Goal: Task Accomplishment & Management: Use online tool/utility

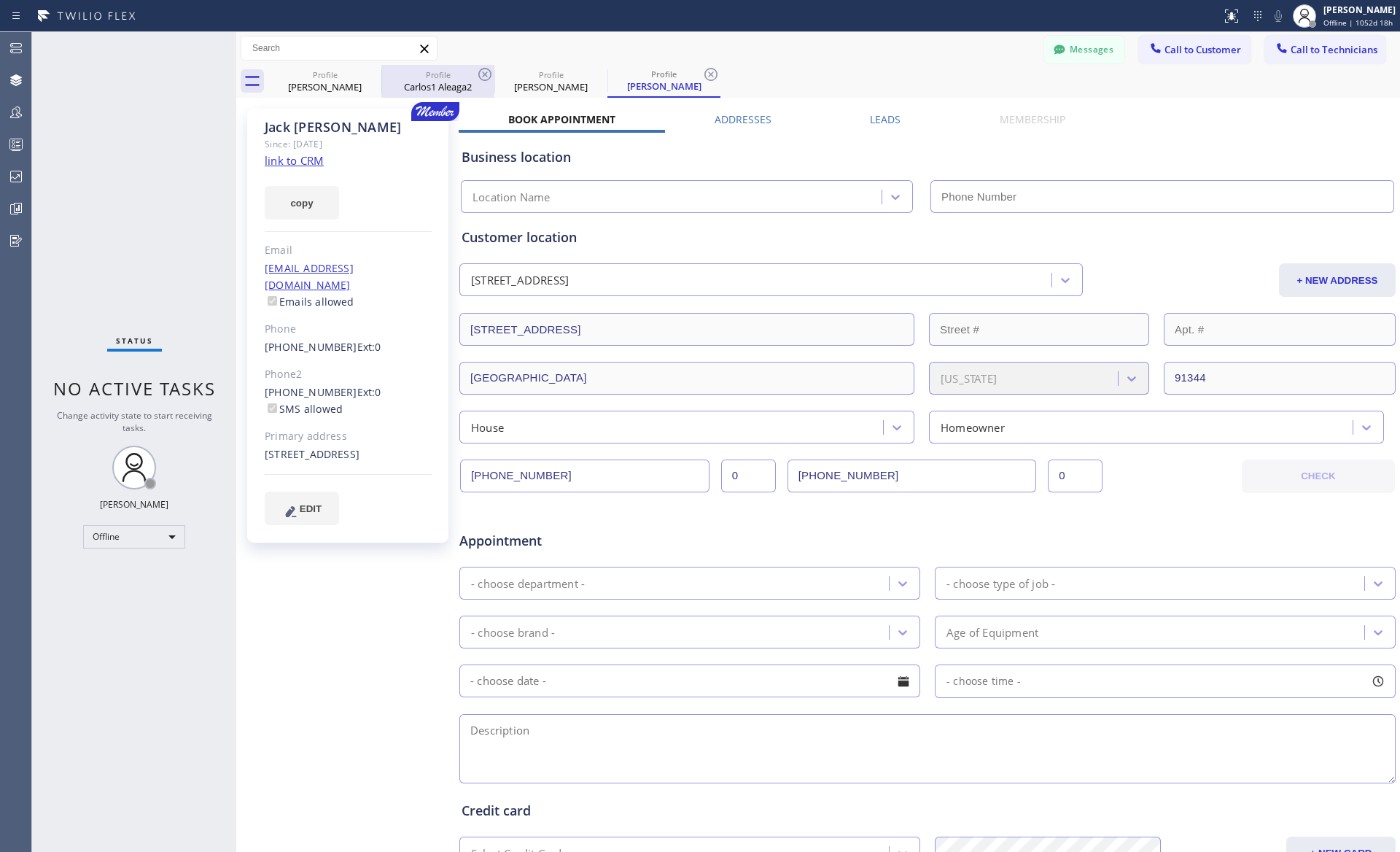
click at [455, 82] on div "Carlos1 Aleaga2" at bounding box center [438, 86] width 110 height 13
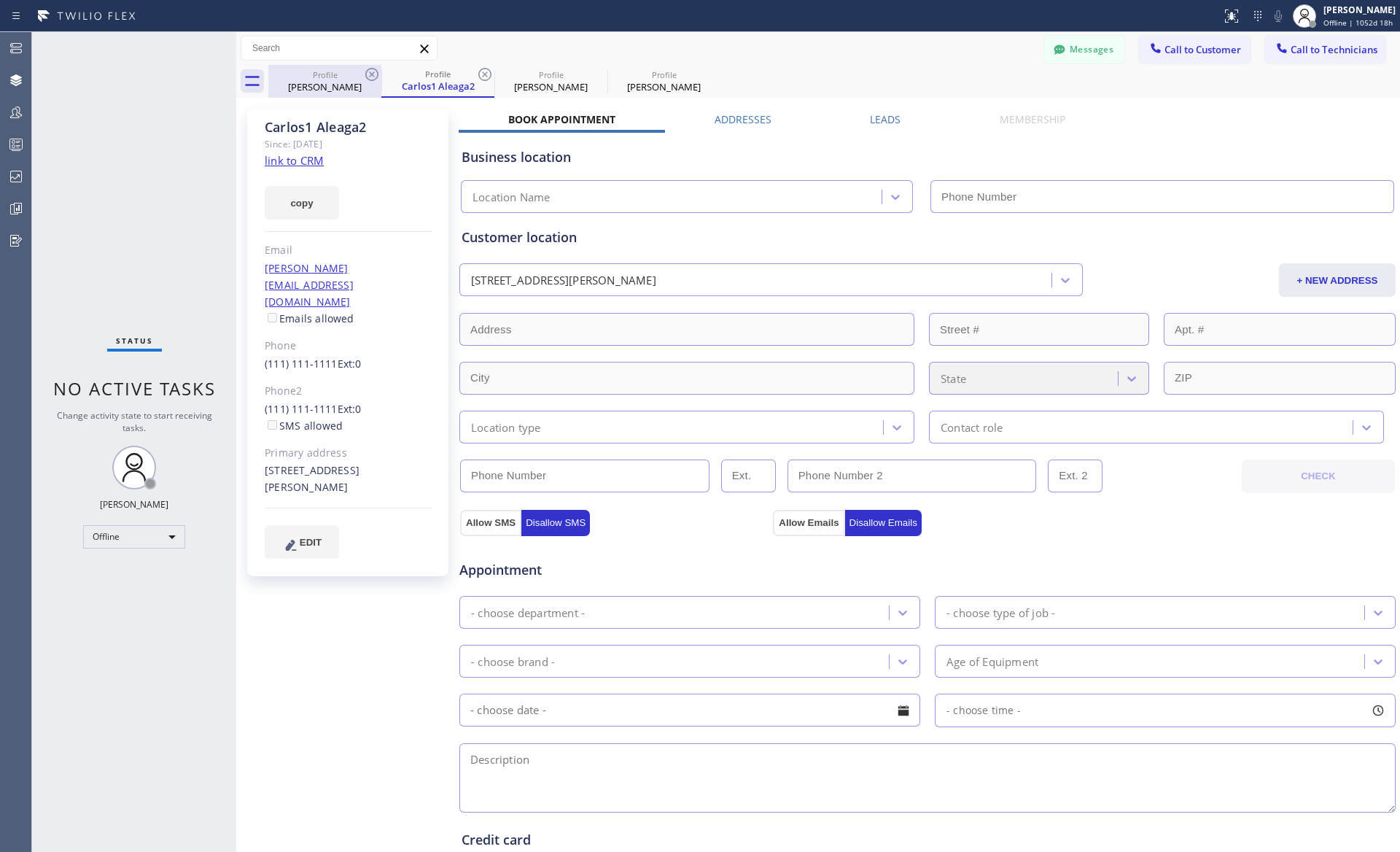
click at [320, 90] on div "[PERSON_NAME]" at bounding box center [324, 86] width 110 height 13
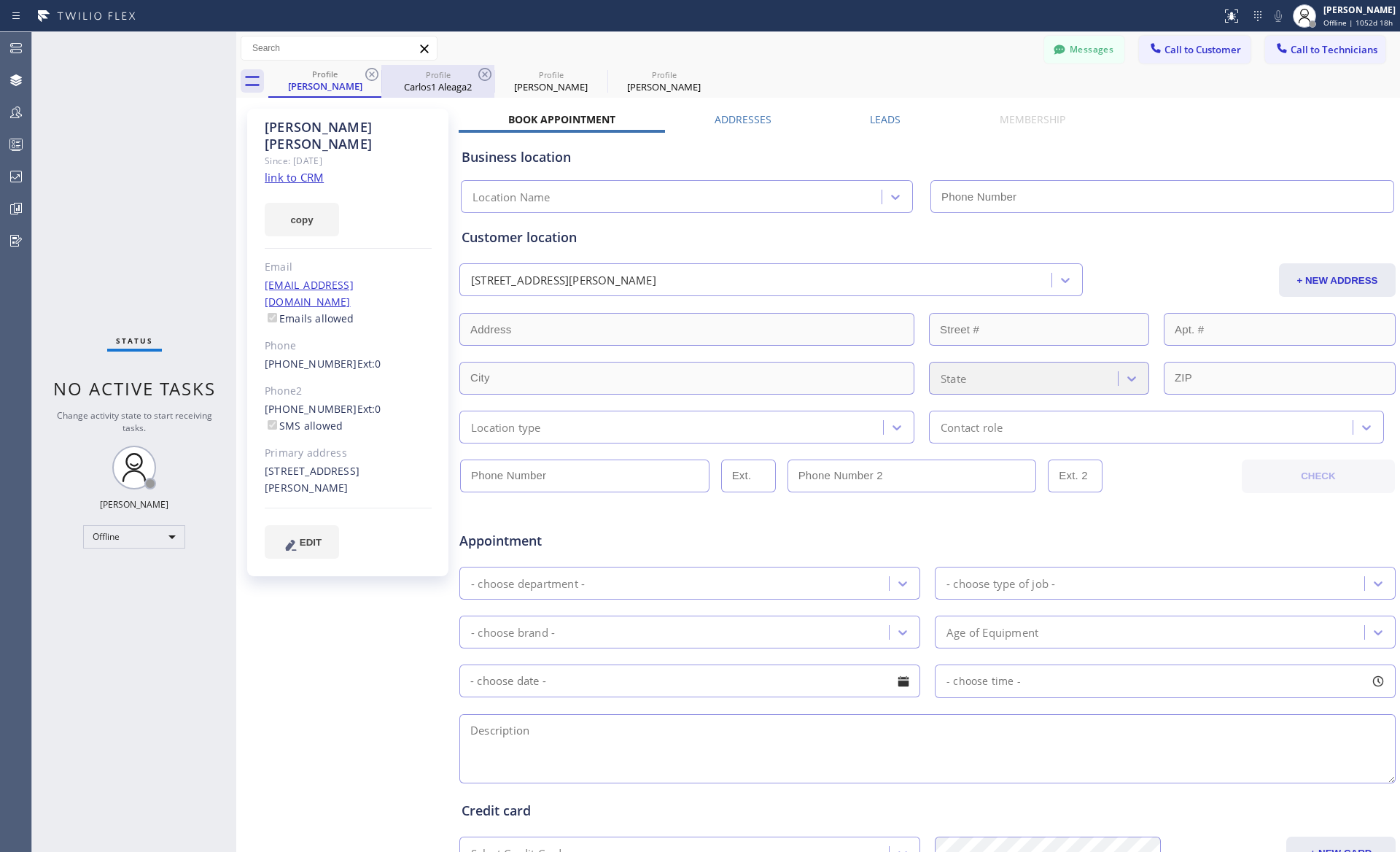
click at [445, 82] on div "Carlos1 Aleaga2" at bounding box center [438, 86] width 110 height 13
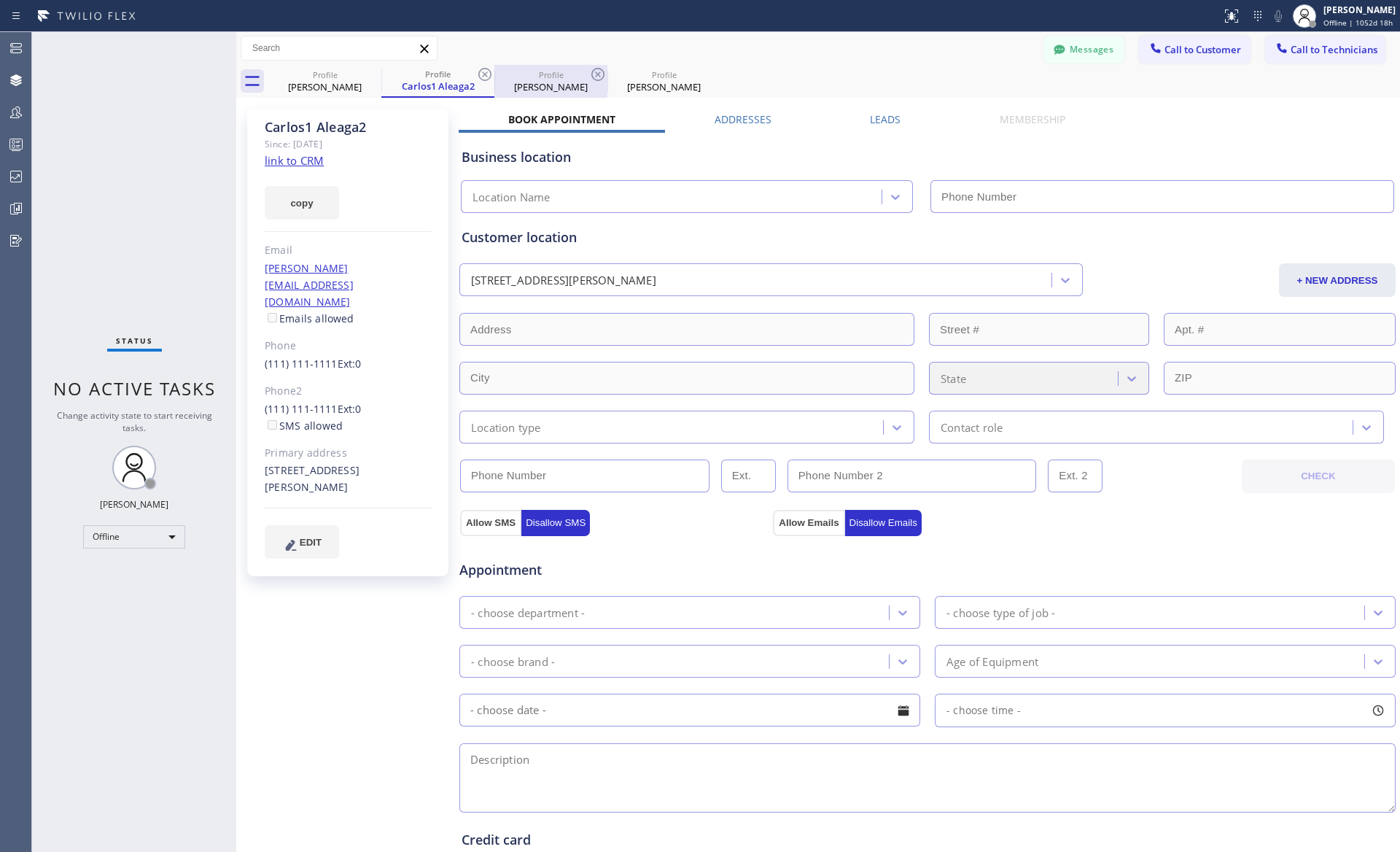
click at [555, 82] on div "[PERSON_NAME]" at bounding box center [550, 86] width 110 height 13
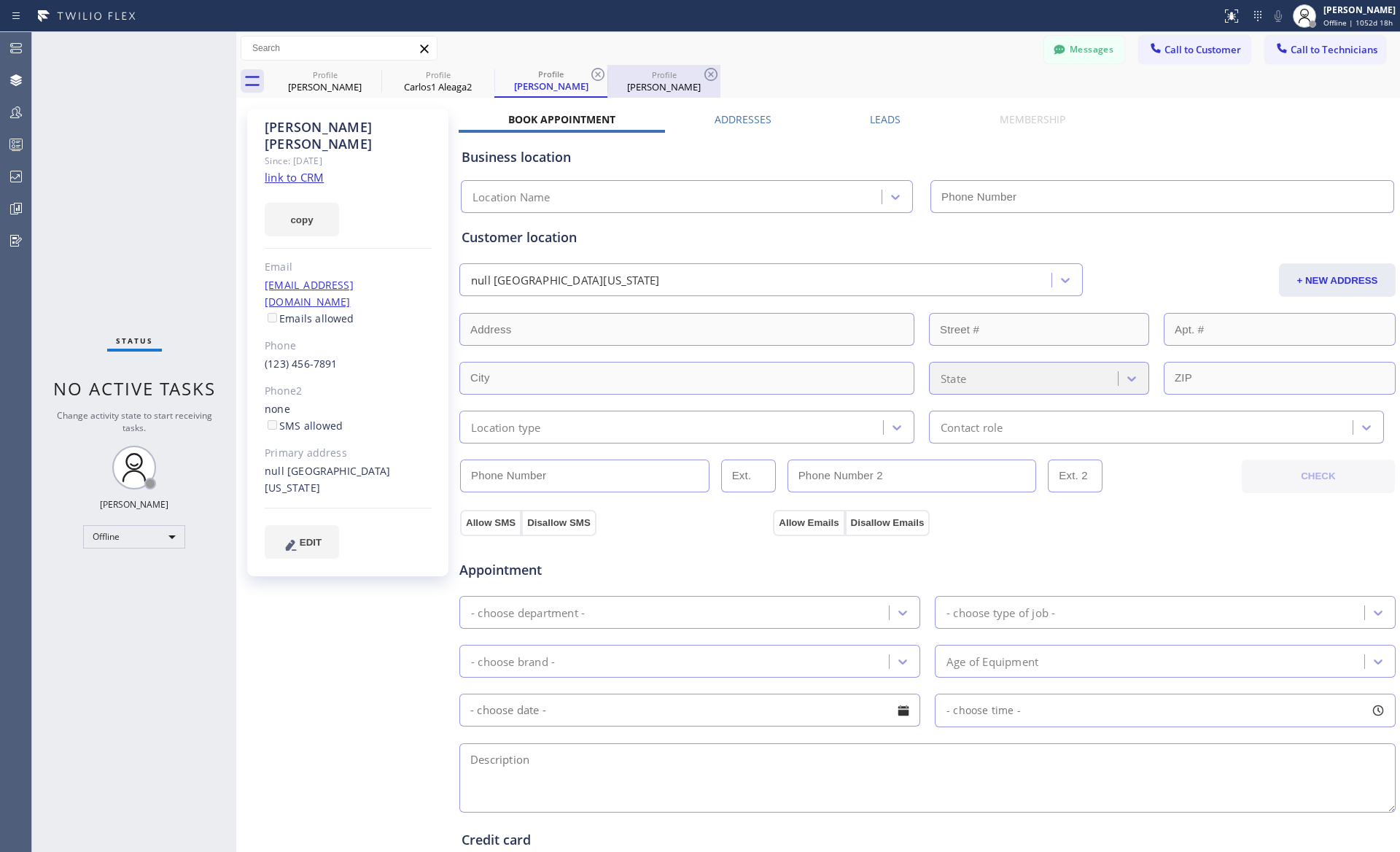
click at [688, 80] on div "[PERSON_NAME]" at bounding box center [663, 86] width 110 height 13
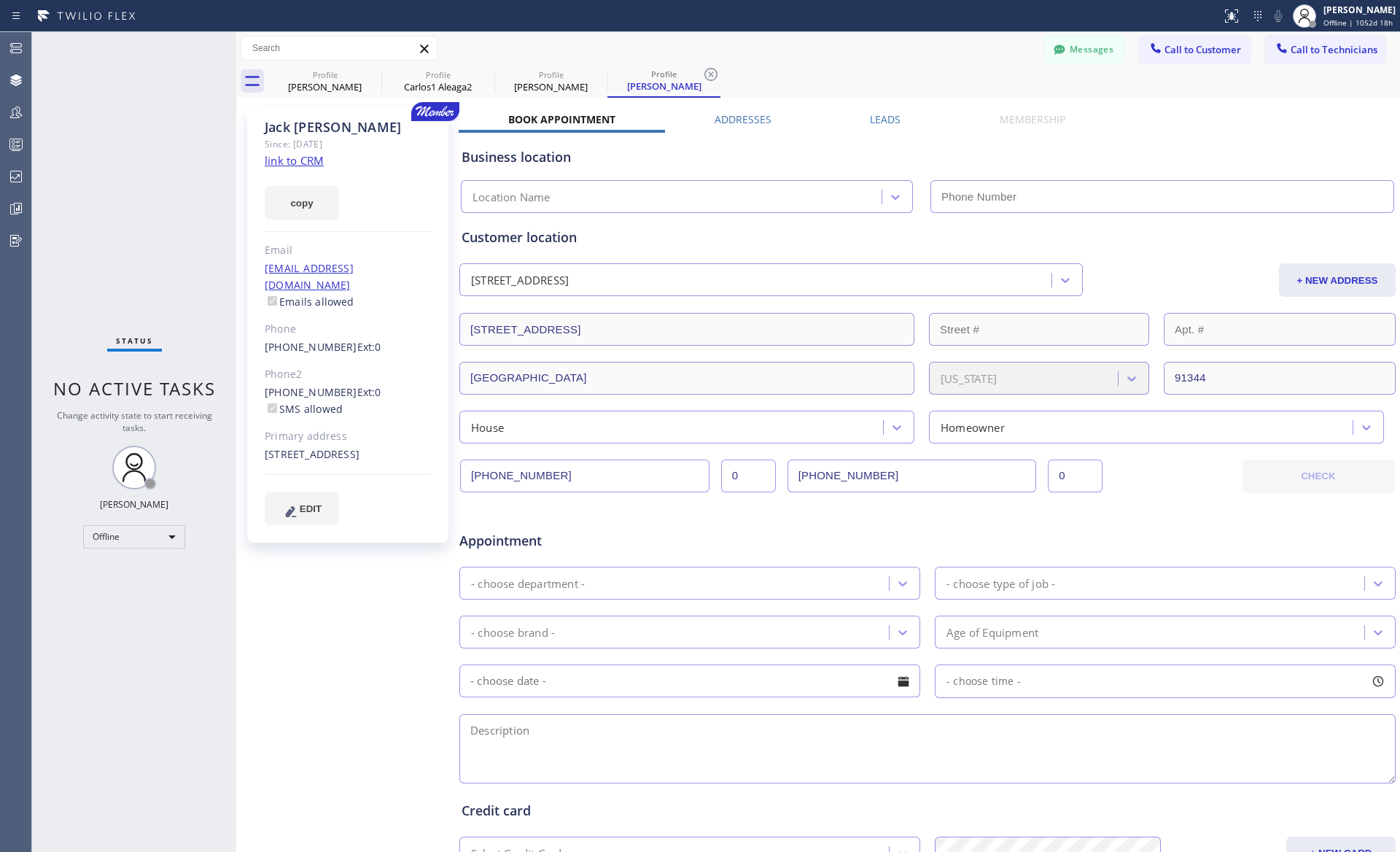
click at [863, 83] on div "Profile [PERSON_NAME] Profile Carlos1 Aleaga2 Profile [PERSON_NAME] Profile [PE…" at bounding box center [835, 81] width 1132 height 33
click at [316, 46] on input "text" at bounding box center [339, 48] width 196 height 24
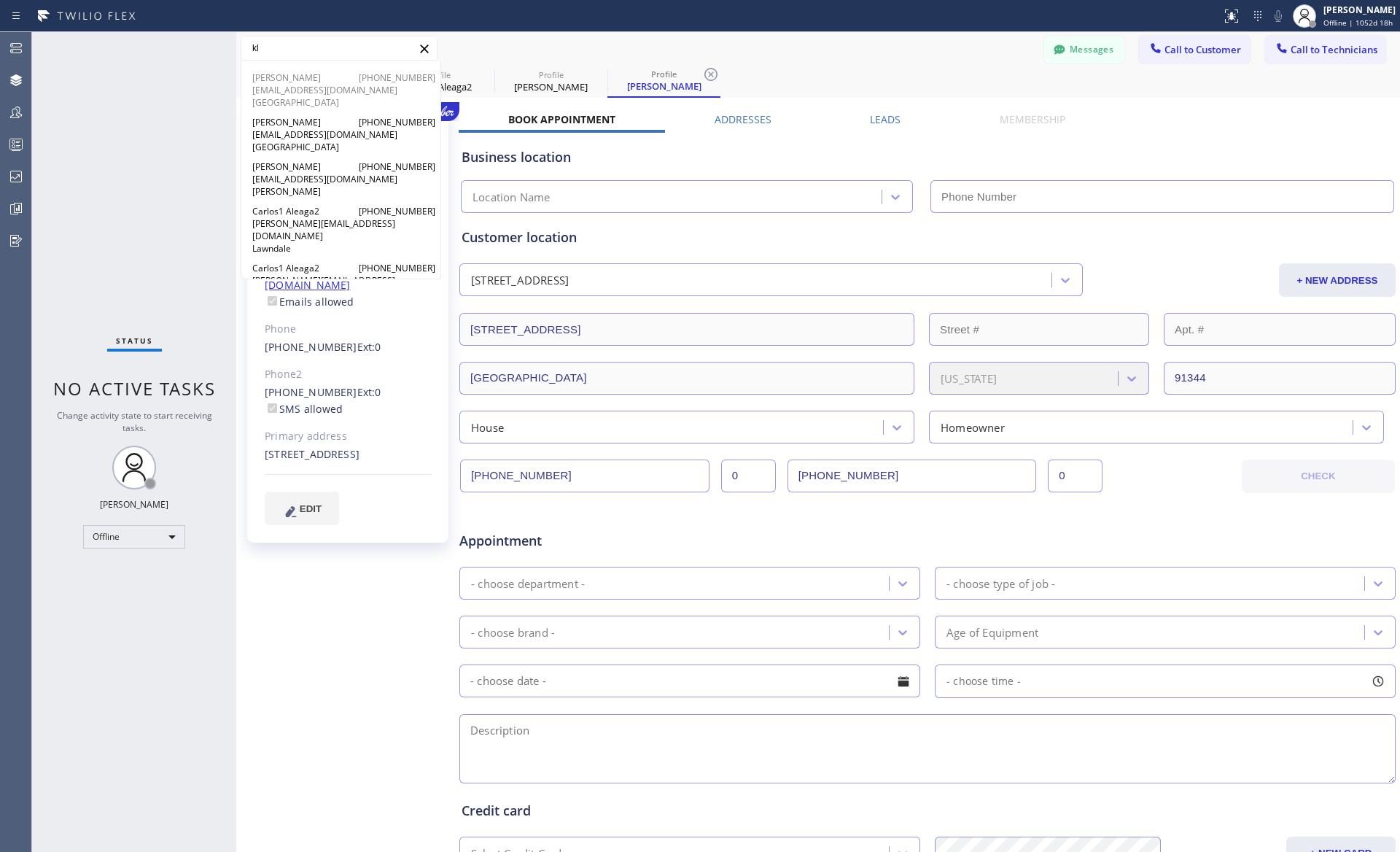
type input "kl"
click at [288, 82] on span "[PERSON_NAME]" at bounding box center [288, 77] width 71 height 13
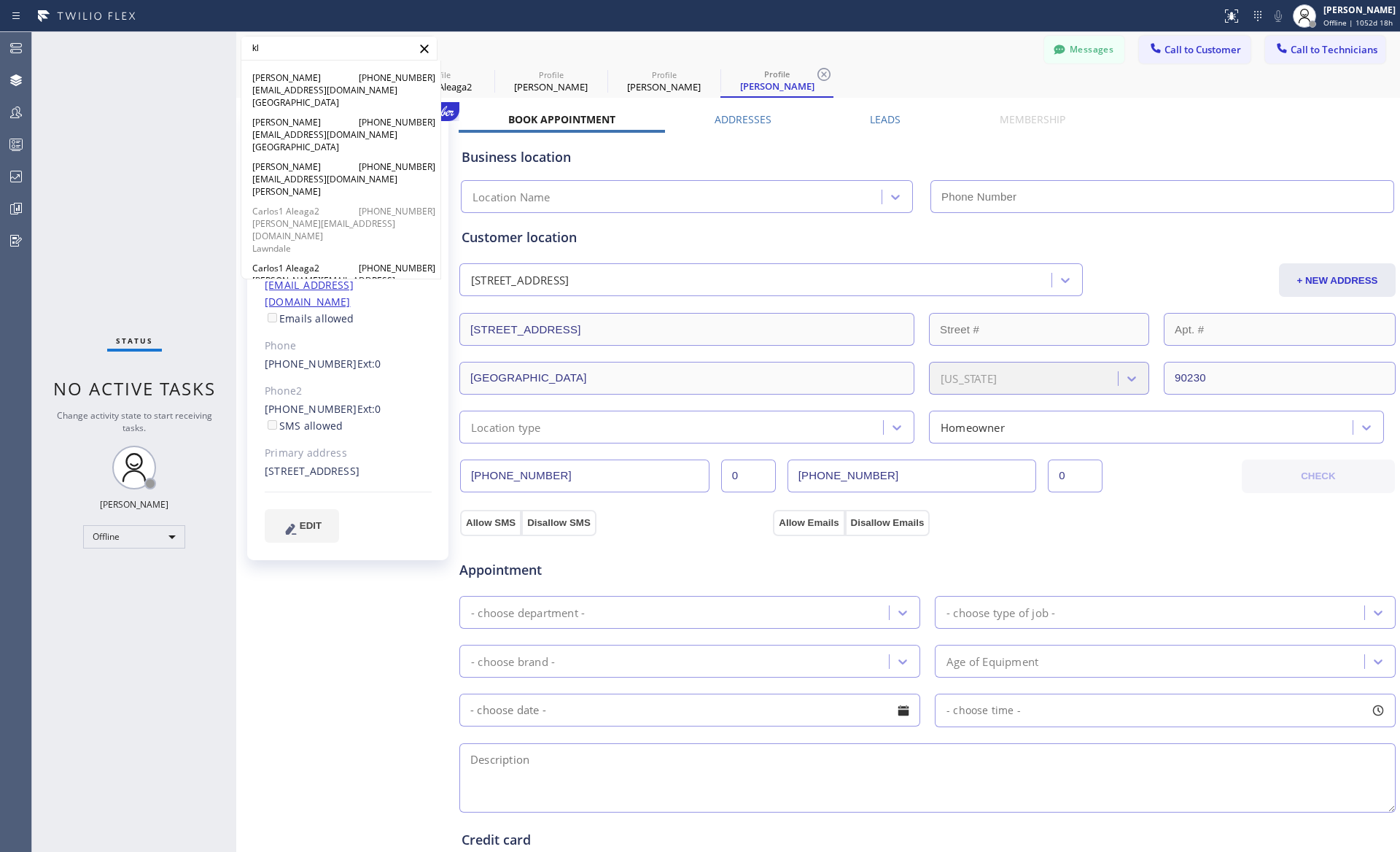
click at [281, 217] on span "[PERSON_NAME][EMAIL_ADDRESS][DOMAIN_NAME]" at bounding box center [340, 229] width 177 height 25
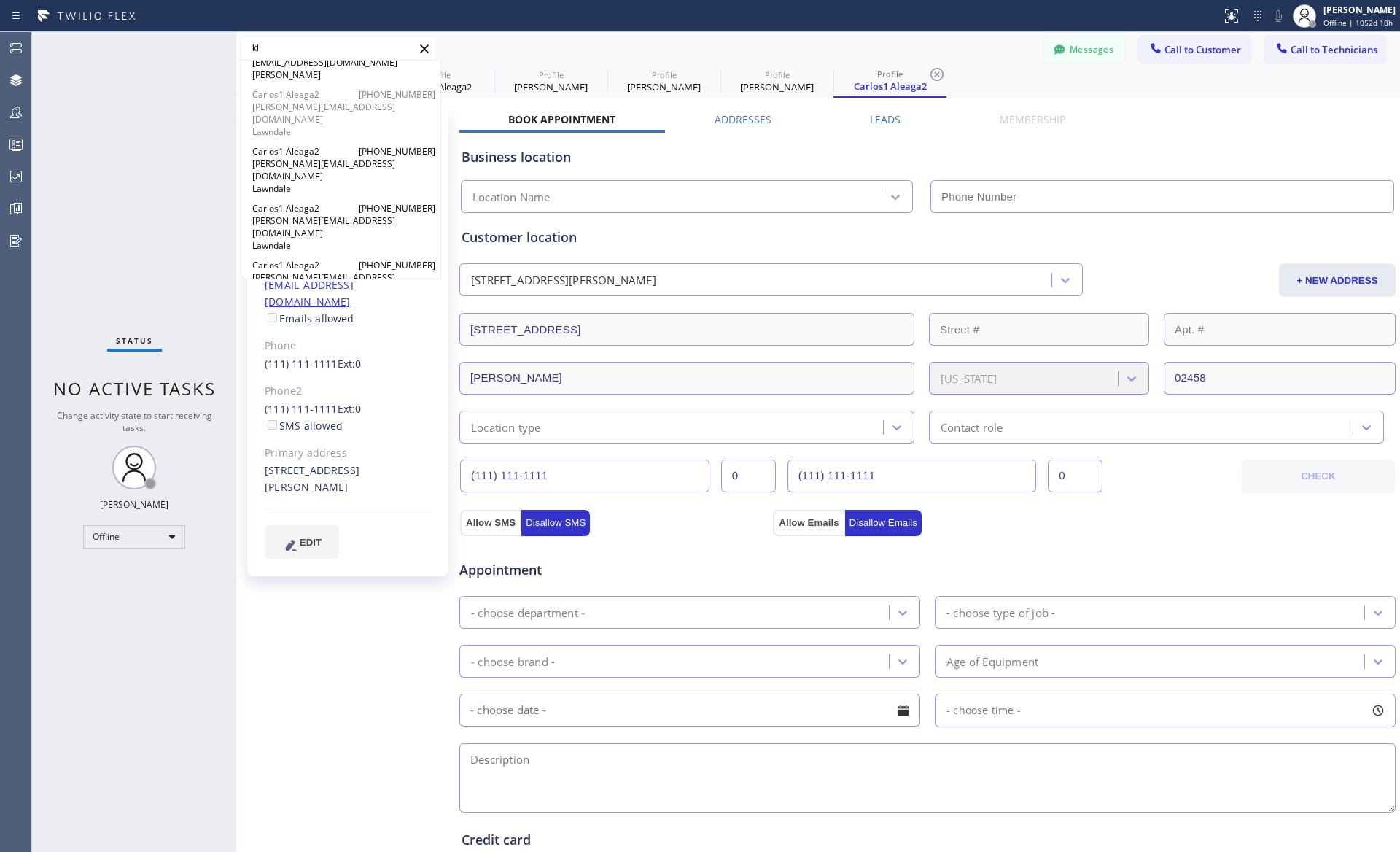
scroll to position [119, 0]
click at [283, 270] on span "[PERSON_NAME][EMAIL_ADDRESS][DOMAIN_NAME]" at bounding box center [340, 282] width 177 height 25
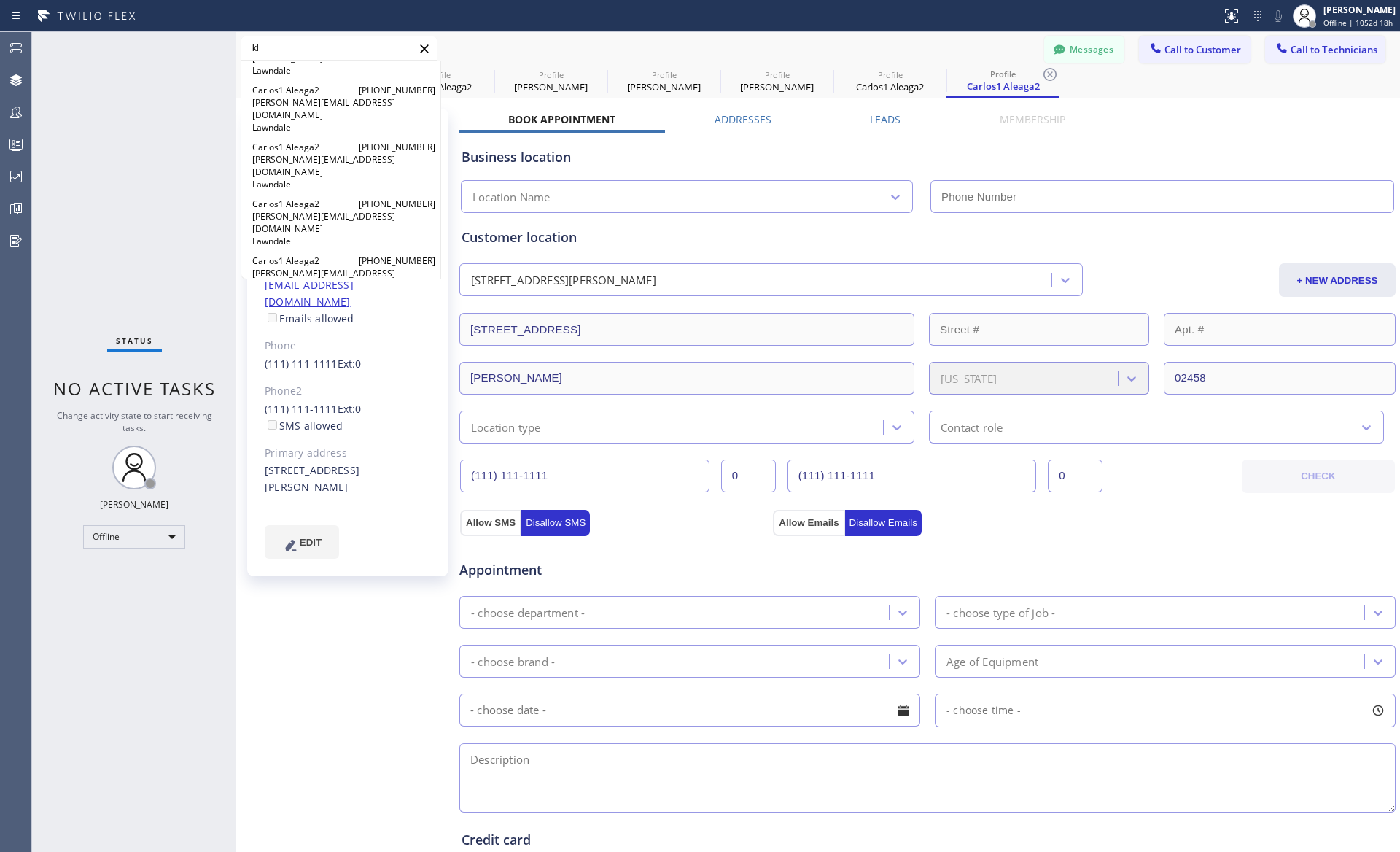
click at [283, 324] on span "[PERSON_NAME][EMAIL_ADDRESS][DOMAIN_NAME]" at bounding box center [340, 336] width 177 height 25
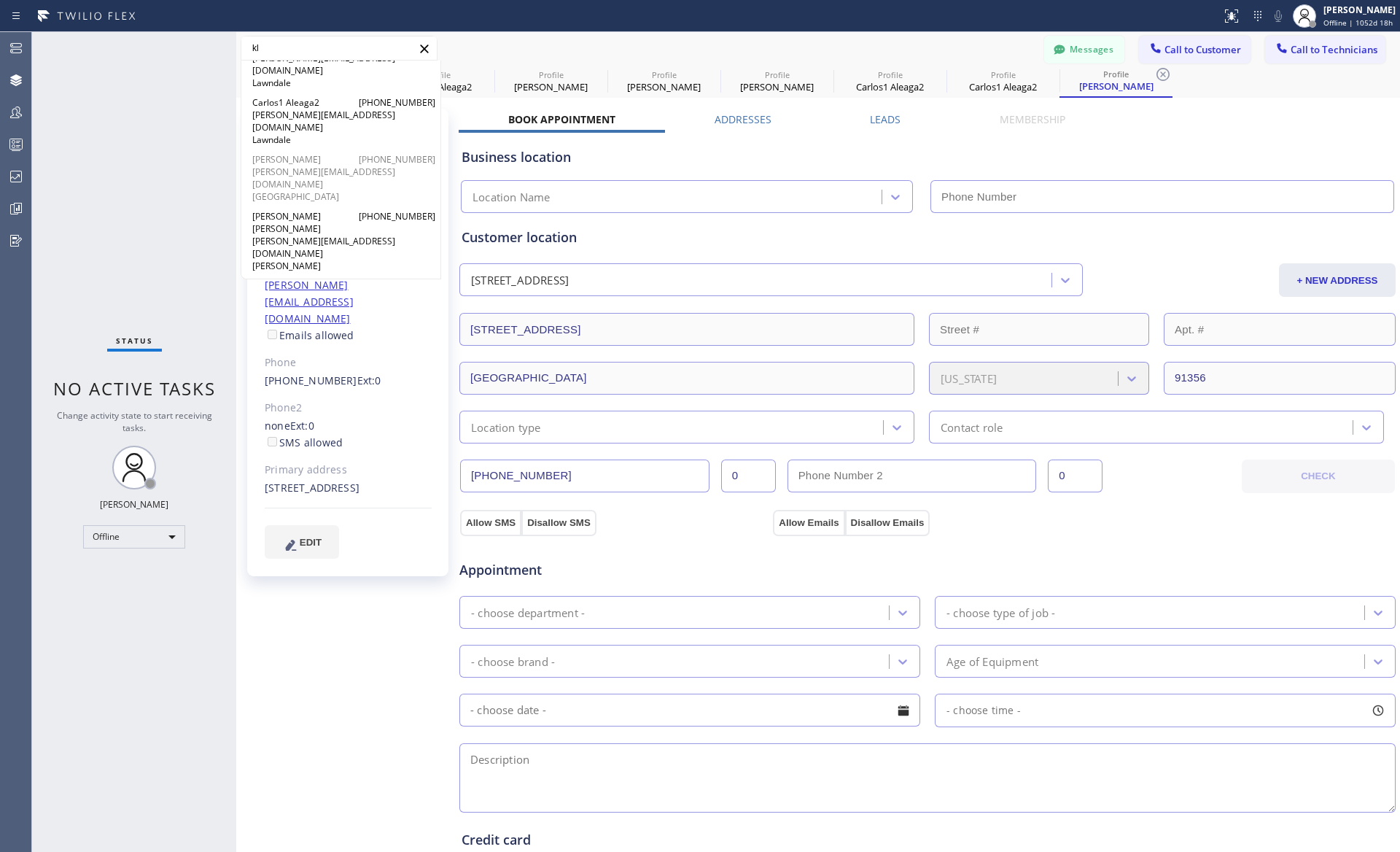
scroll to position [454, 0]
click at [280, 300] on span "[PERSON_NAME][EMAIL_ADDRESS][DOMAIN_NAME]" at bounding box center [340, 312] width 177 height 25
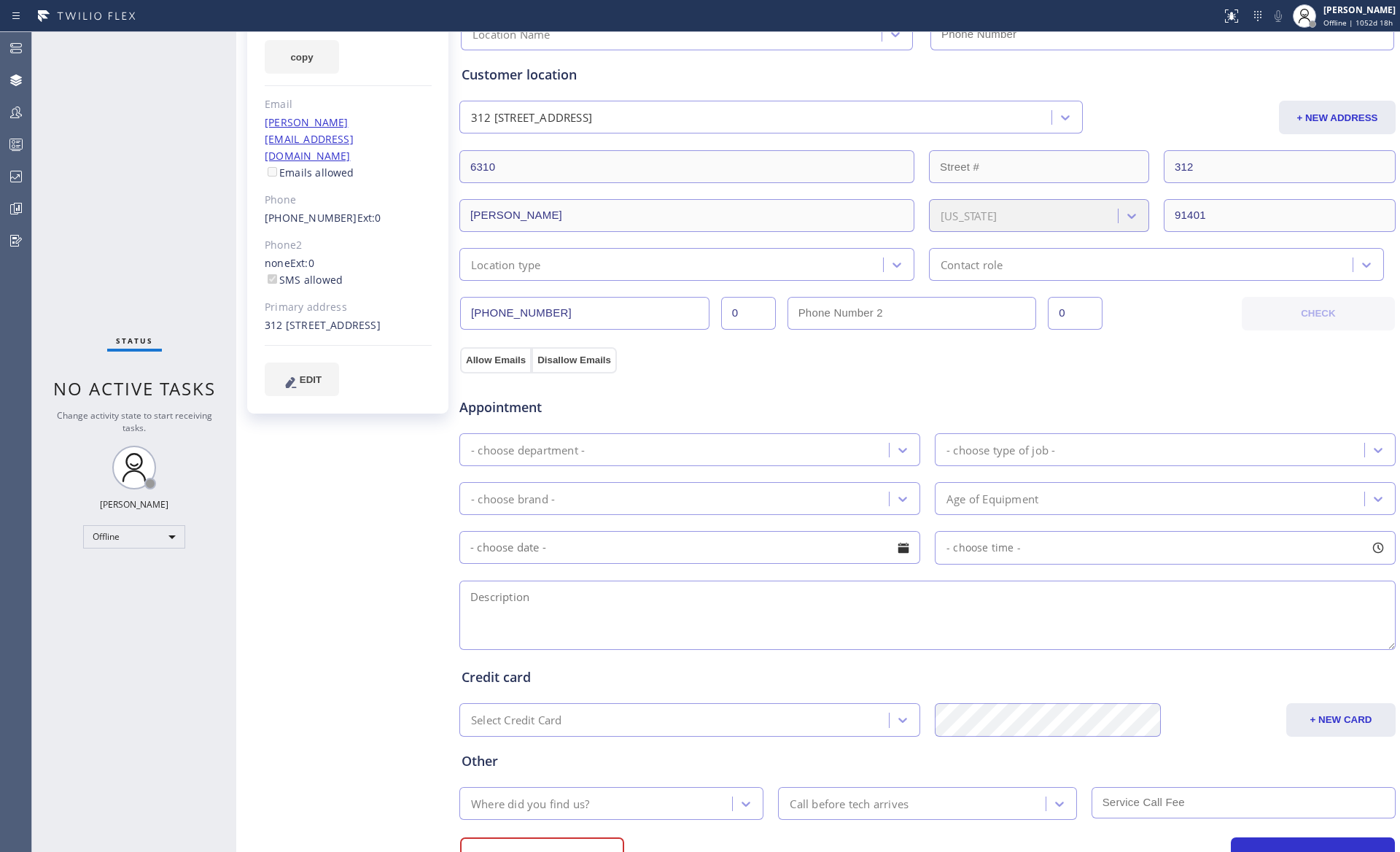
scroll to position [0, 0]
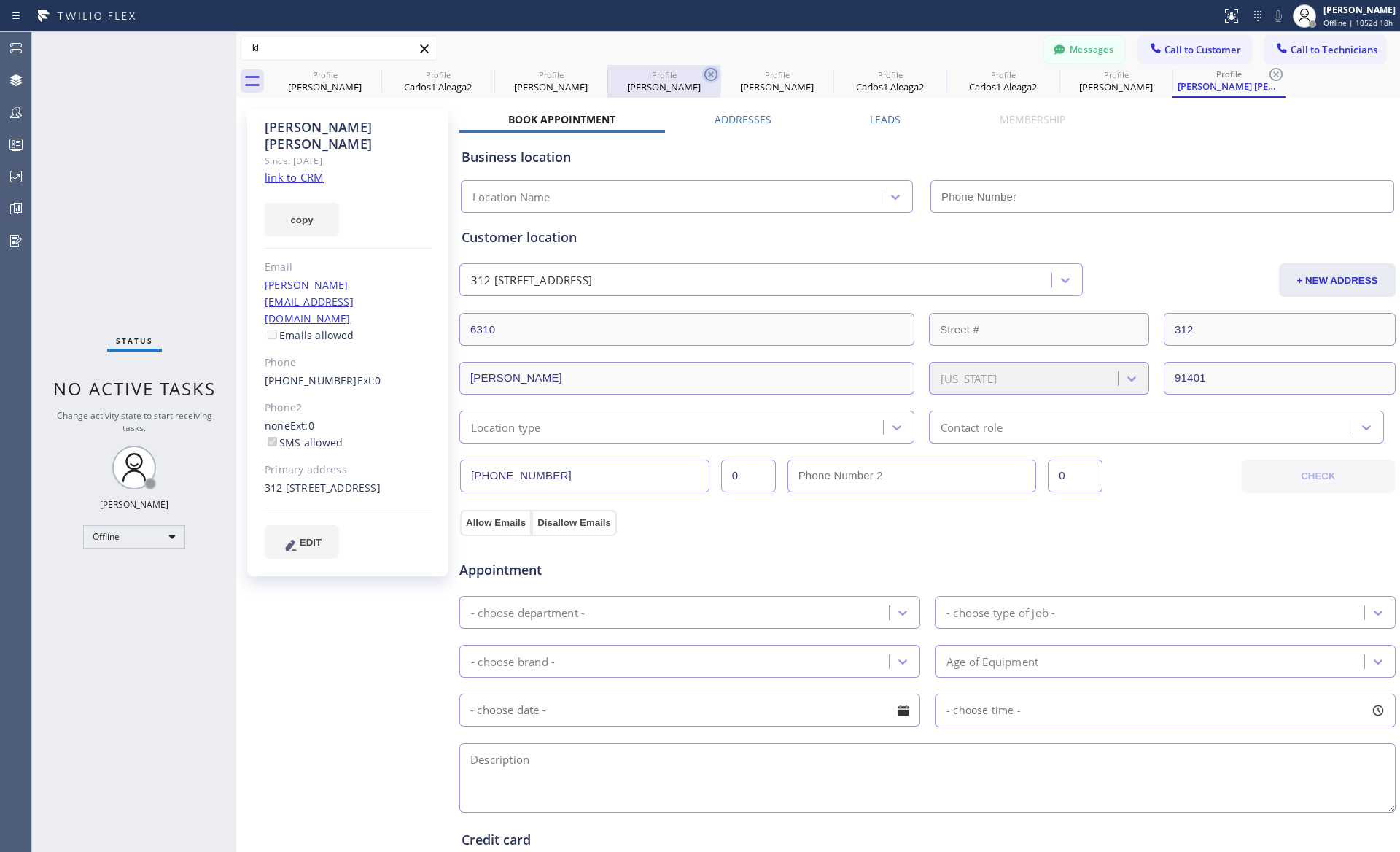
click at [710, 74] on icon at bounding box center [710, 74] width 13 height 13
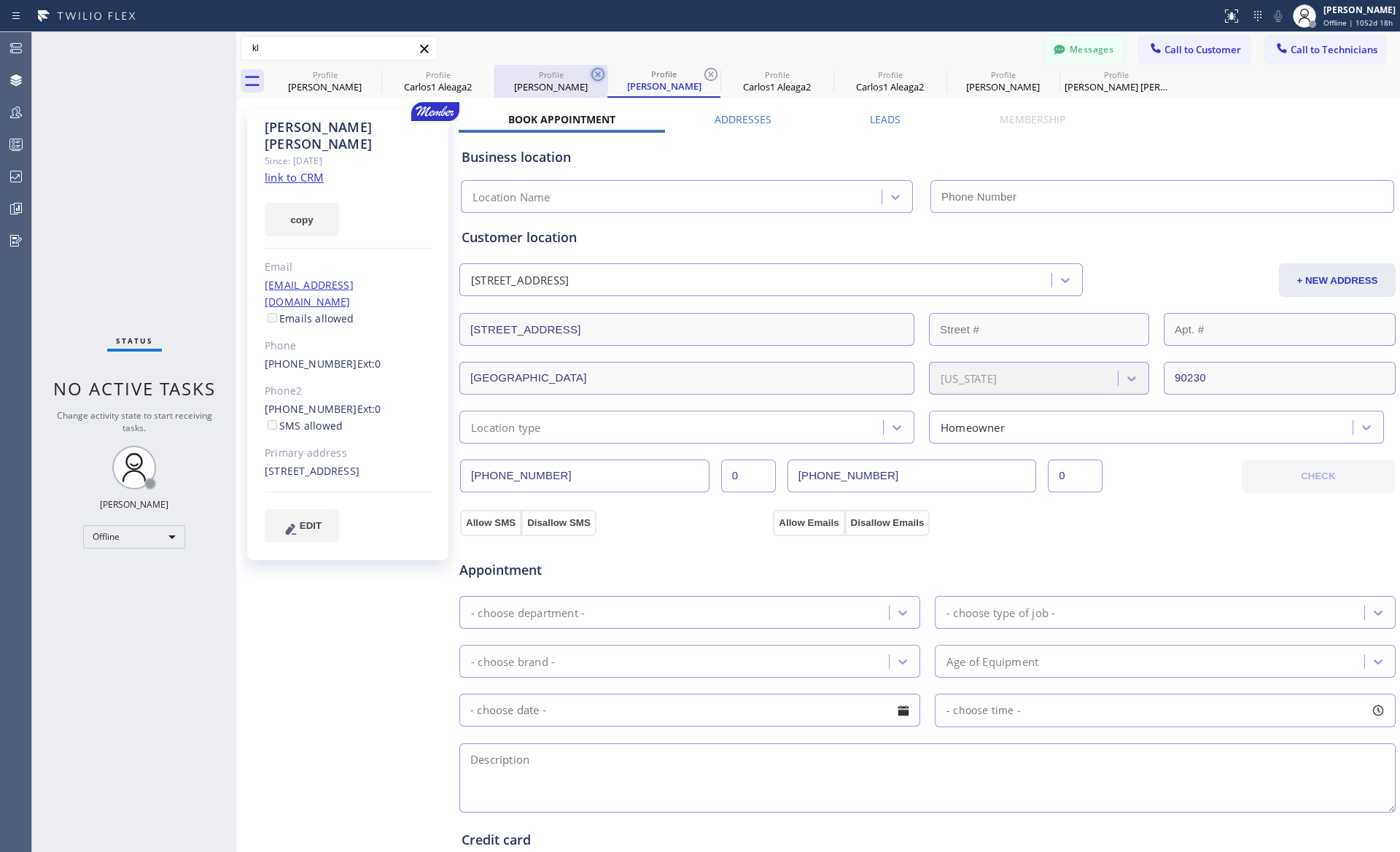
click at [597, 75] on icon at bounding box center [598, 74] width 13 height 13
click at [600, 74] on icon at bounding box center [598, 74] width 18 height 18
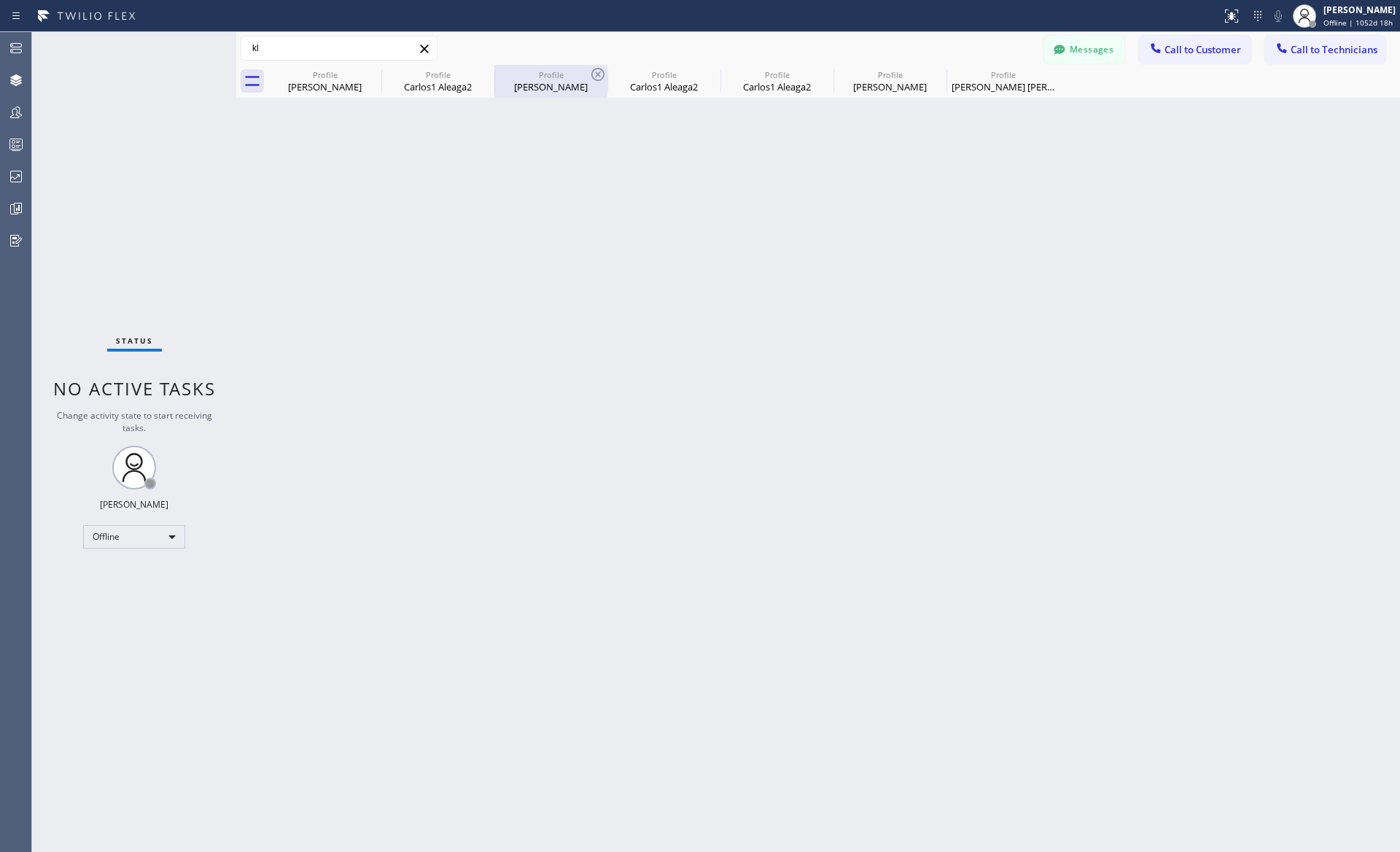
click at [568, 88] on div "[PERSON_NAME]" at bounding box center [550, 86] width 110 height 13
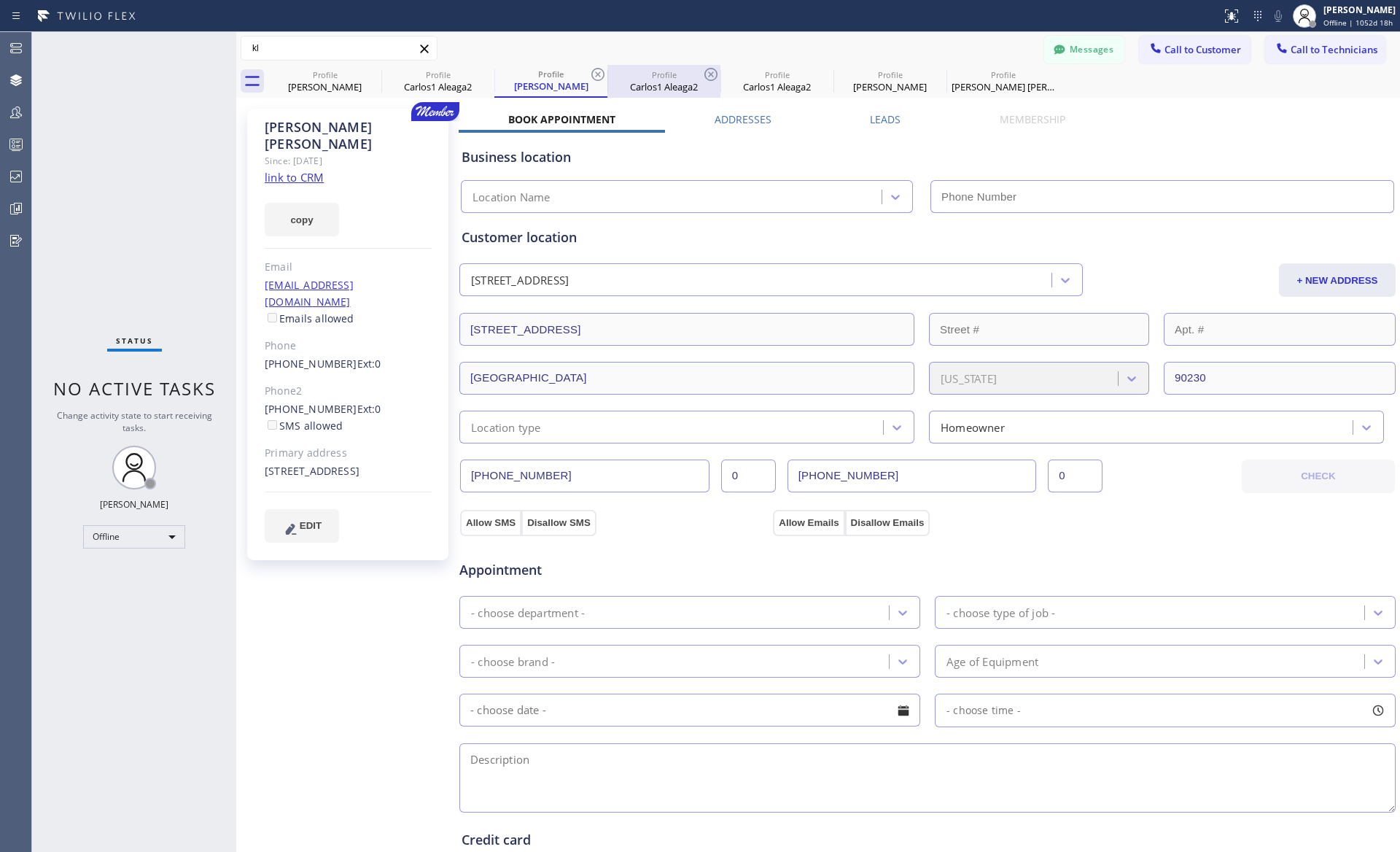
click at [636, 87] on div "Carlos1 Aleaga2" at bounding box center [663, 86] width 110 height 13
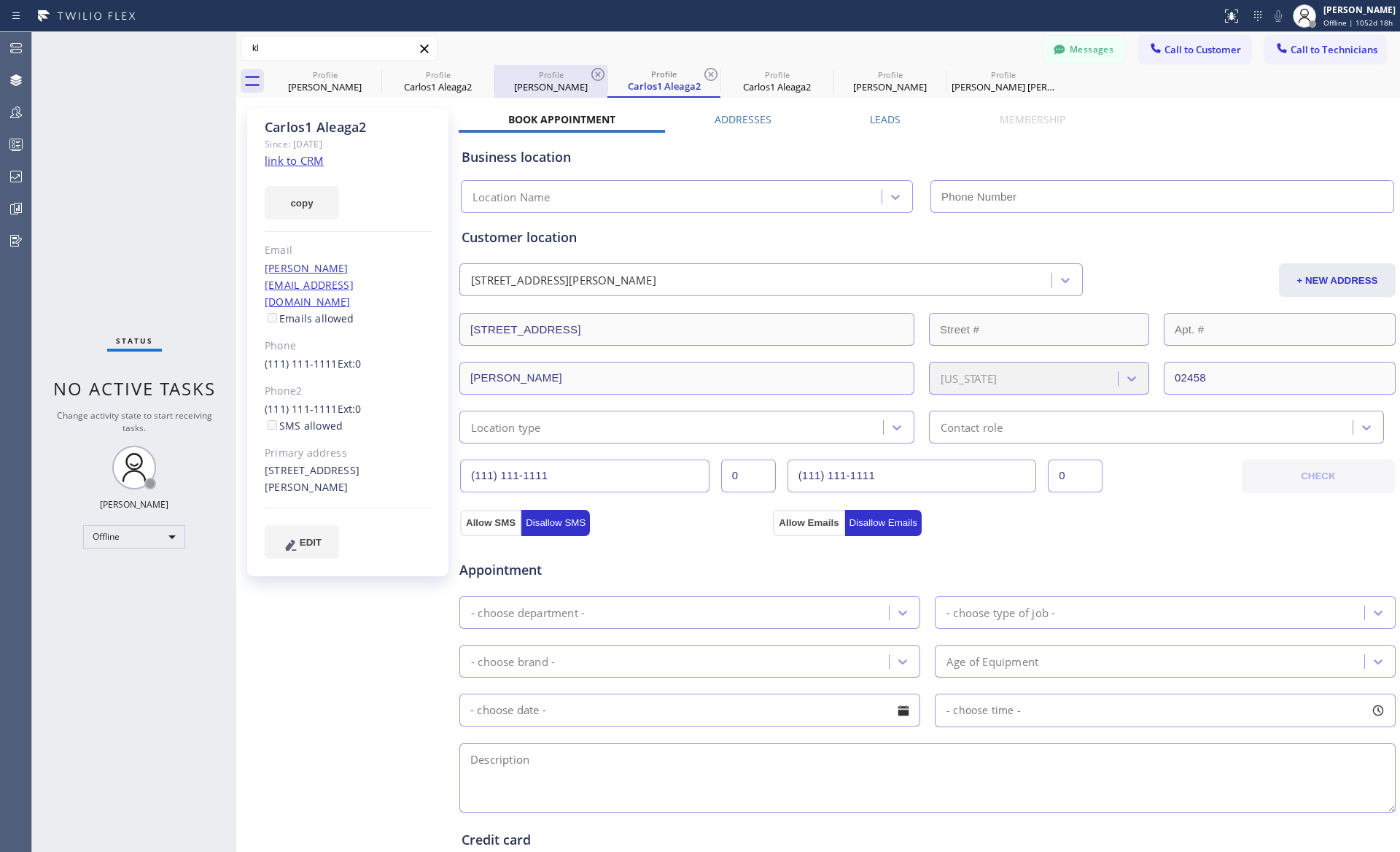
click at [565, 85] on div "[PERSON_NAME]" at bounding box center [550, 86] width 110 height 13
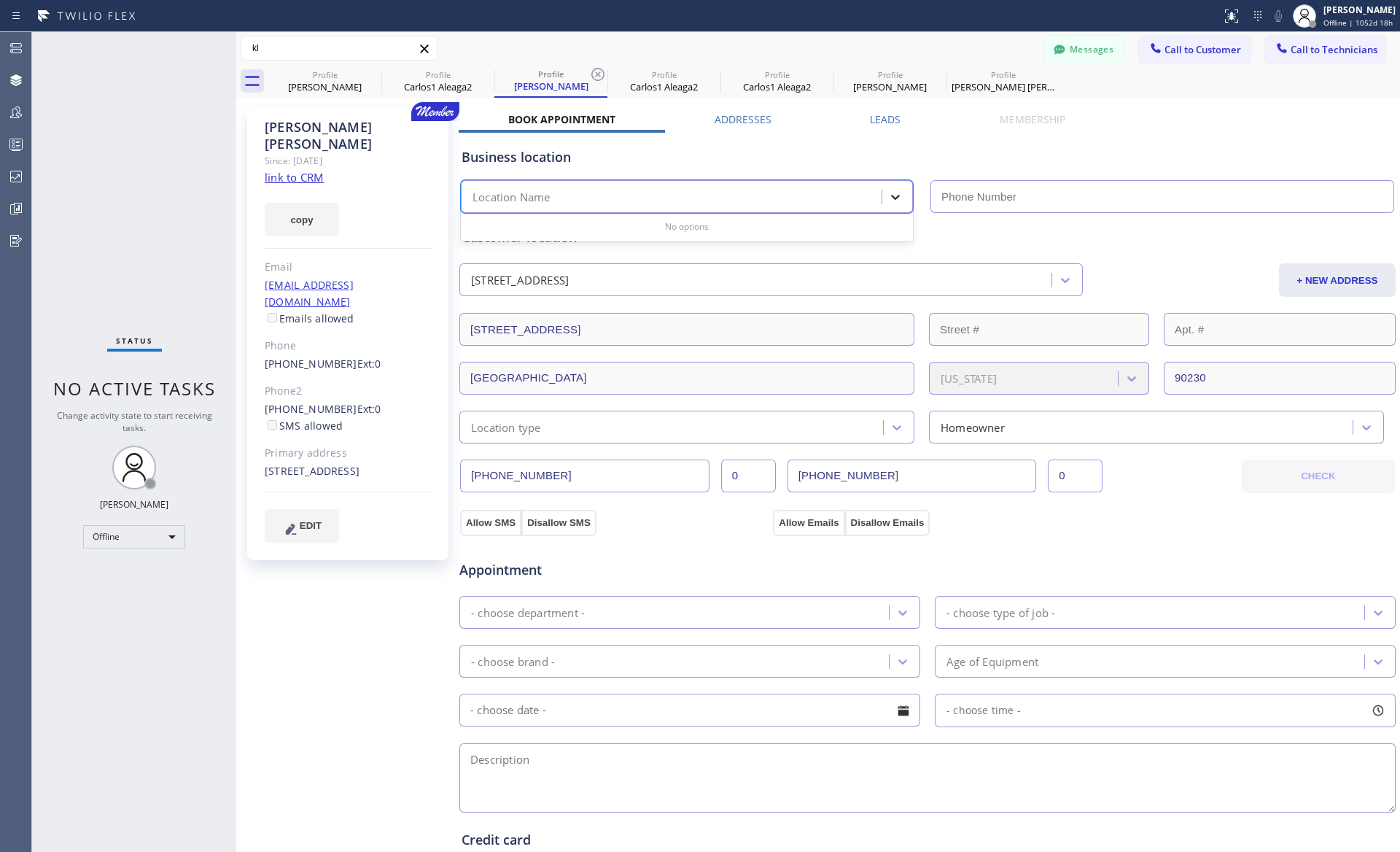
click at [899, 196] on icon at bounding box center [895, 197] width 15 height 15
click at [901, 164] on div "Business location" at bounding box center [927, 157] width 932 height 20
click at [768, 126] on label "Addresses" at bounding box center [743, 120] width 57 height 14
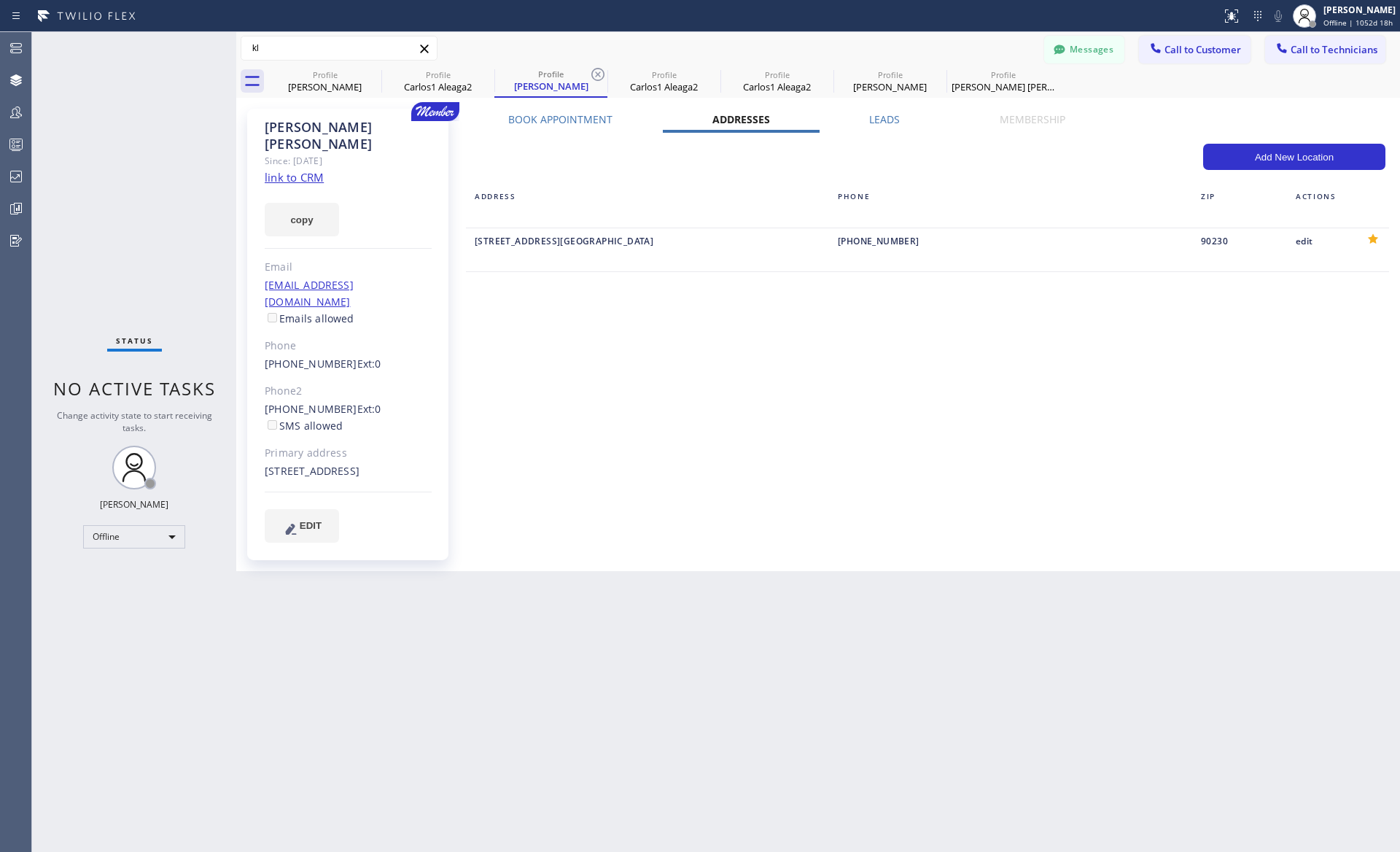
click at [859, 116] on div "Leads" at bounding box center [885, 123] width 130 height 21
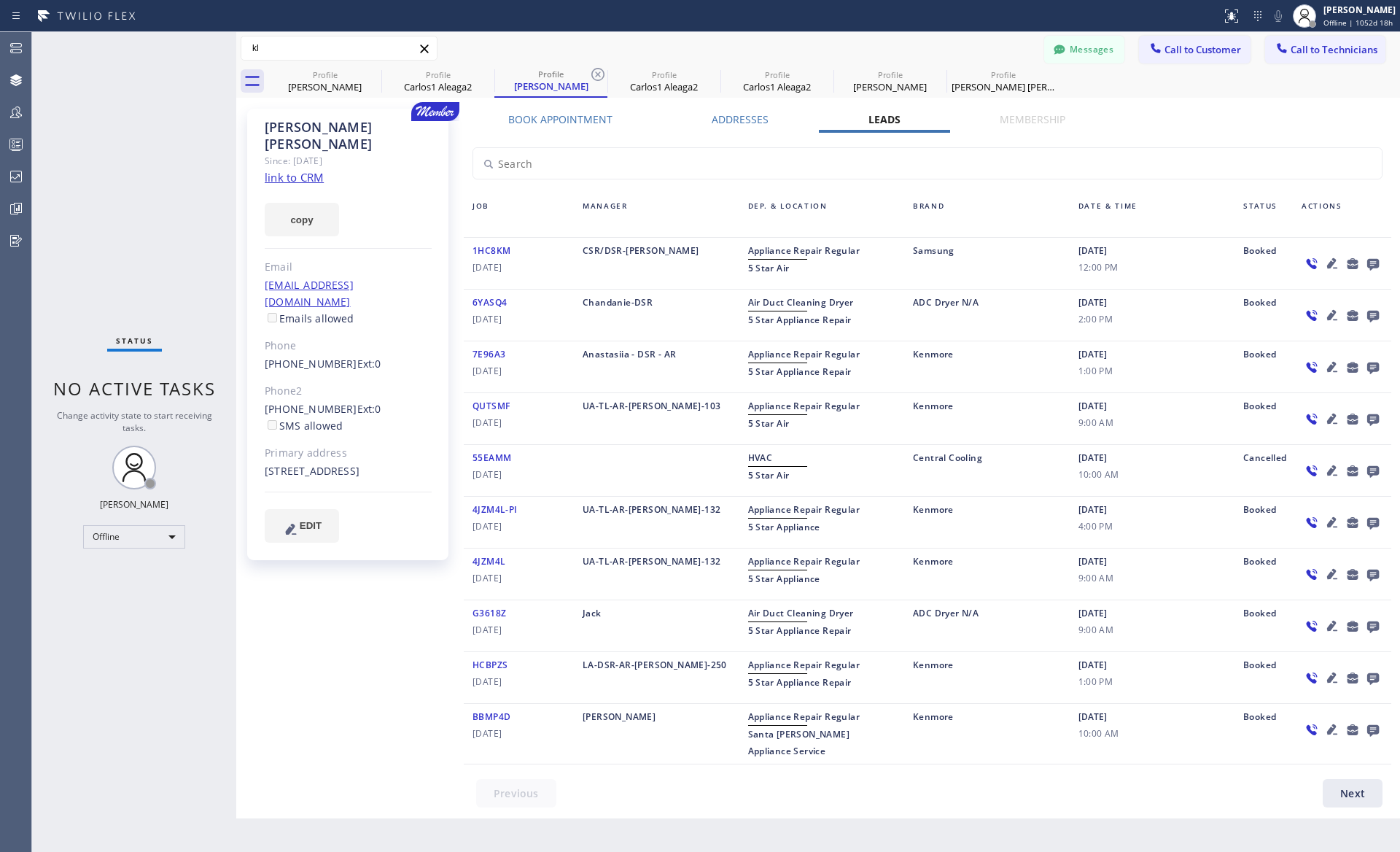
click at [549, 119] on label "Book Appointment" at bounding box center [560, 120] width 105 height 14
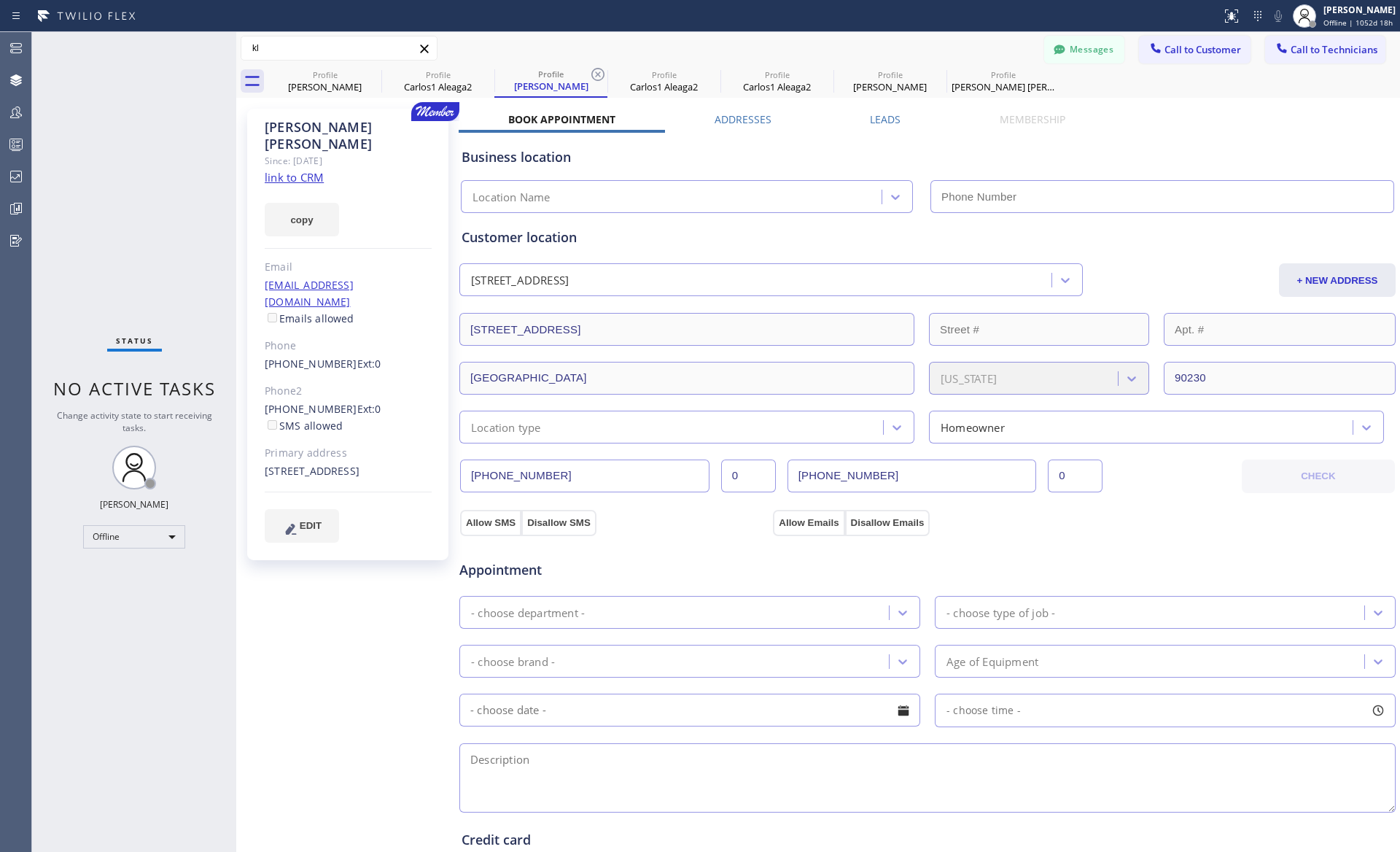
click at [918, 200] on div "Location Name" at bounding box center [693, 196] width 463 height 33
click at [550, 159] on div "Business location" at bounding box center [927, 157] width 932 height 20
click at [304, 509] on button "EDIT" at bounding box center [301, 526] width 74 height 34
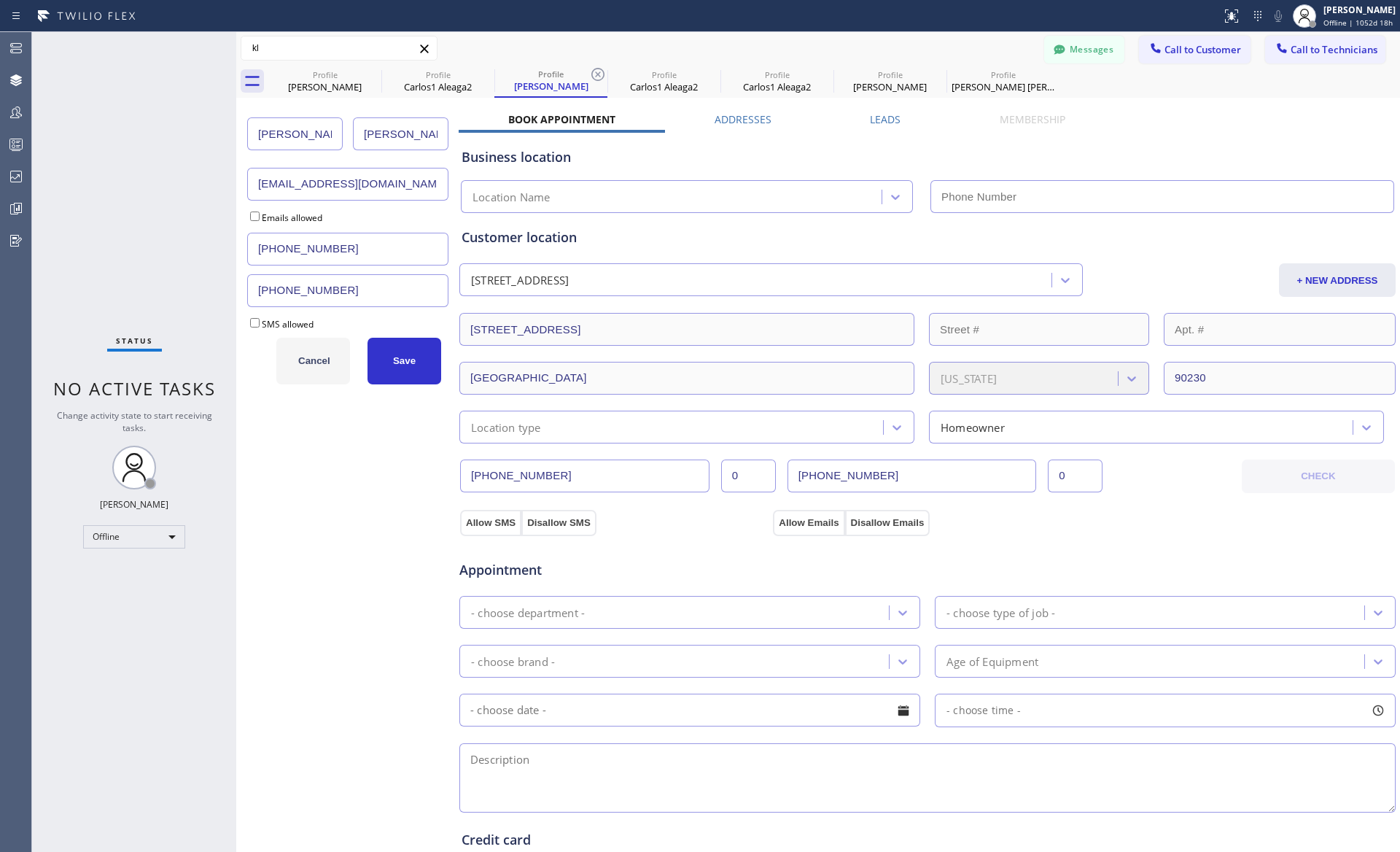
click at [309, 375] on button "Cancel" at bounding box center [313, 361] width 74 height 46
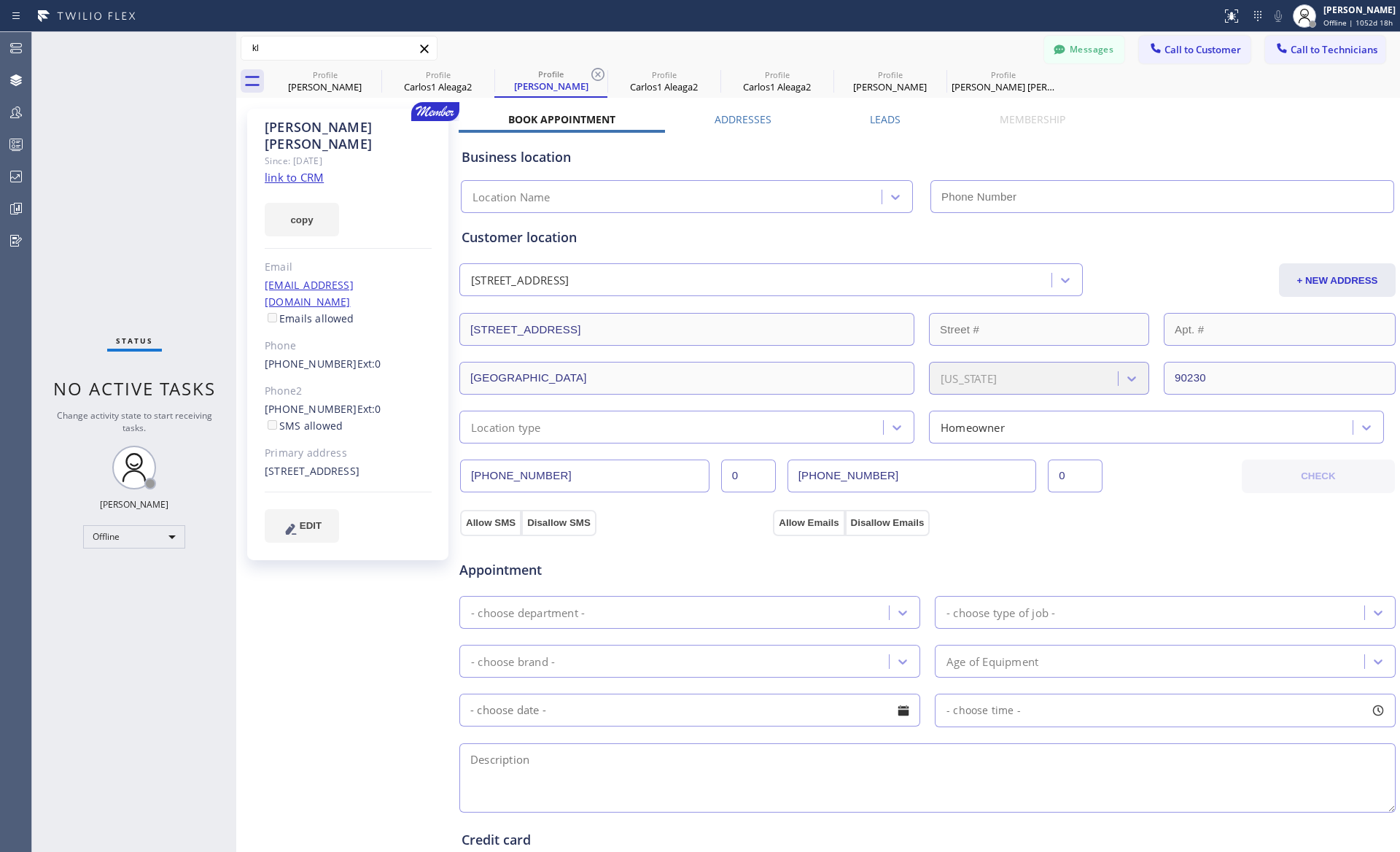
click at [339, 609] on div "[PERSON_NAME] Since: [DATE] link to CRM copy Email [EMAIL_ADDRESS][DOMAIN_NAME]…" at bounding box center [349, 589] width 218 height 975
click at [511, 575] on span "Appointment" at bounding box center [615, 570] width 310 height 20
drag, startPoint x: 462, startPoint y: 157, endPoint x: 572, endPoint y: 159, distance: 110.0
click at [572, 159] on div "Business location" at bounding box center [927, 157] width 932 height 20
copy div "Business location"
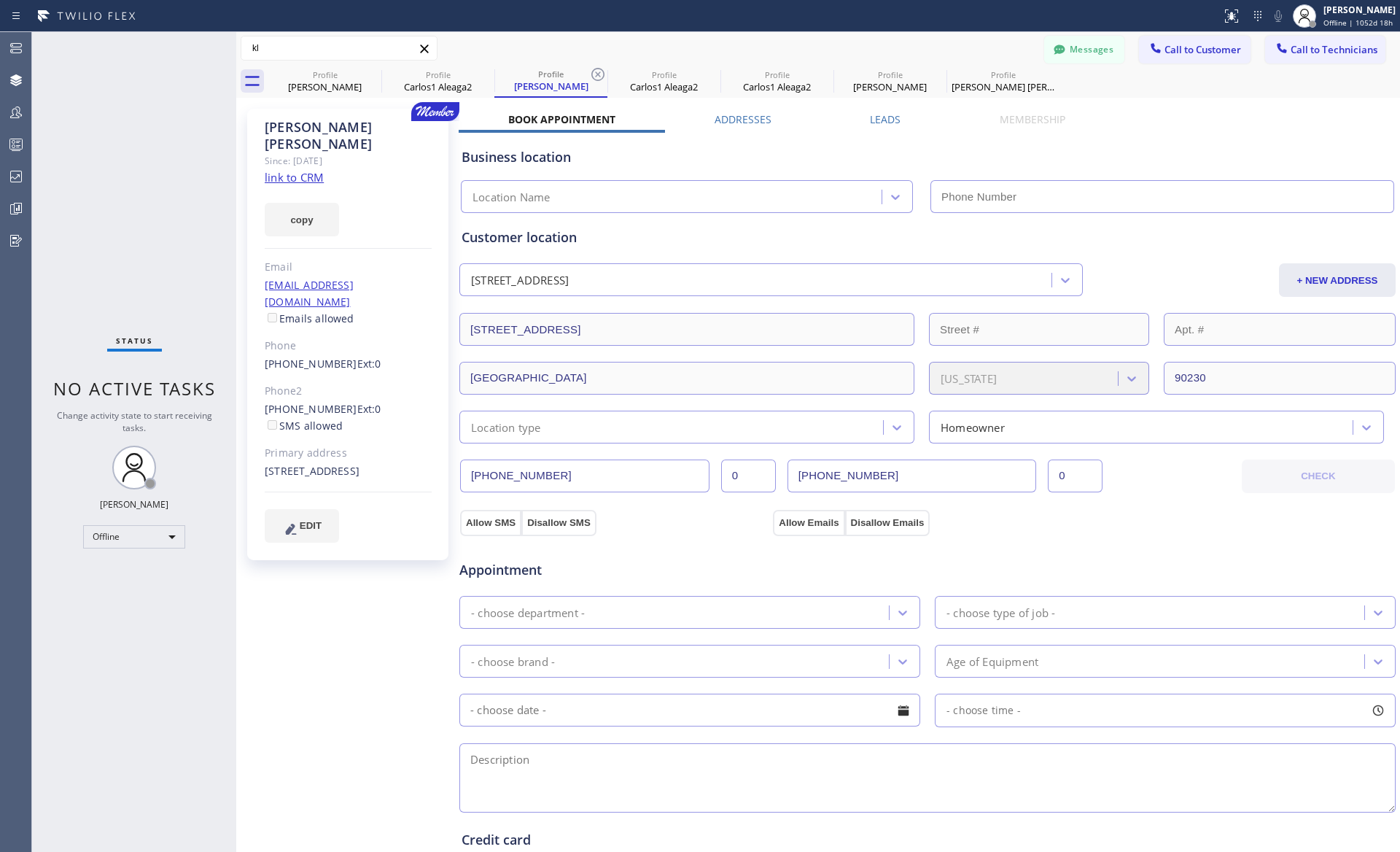
click at [535, 161] on div "Business location" at bounding box center [927, 157] width 932 height 20
drag, startPoint x: 462, startPoint y: 157, endPoint x: 569, endPoint y: 157, distance: 107.0
click at [569, 157] on div "Business location" at bounding box center [927, 157] width 932 height 20
copy div "Business location"
click at [714, 45] on div "[PERSON_NAME] [PHONE_NUMBER] [EMAIL_ADDRESS][DOMAIN_NAME] [GEOGRAPHIC_DATA][PER…" at bounding box center [818, 48] width 1164 height 26
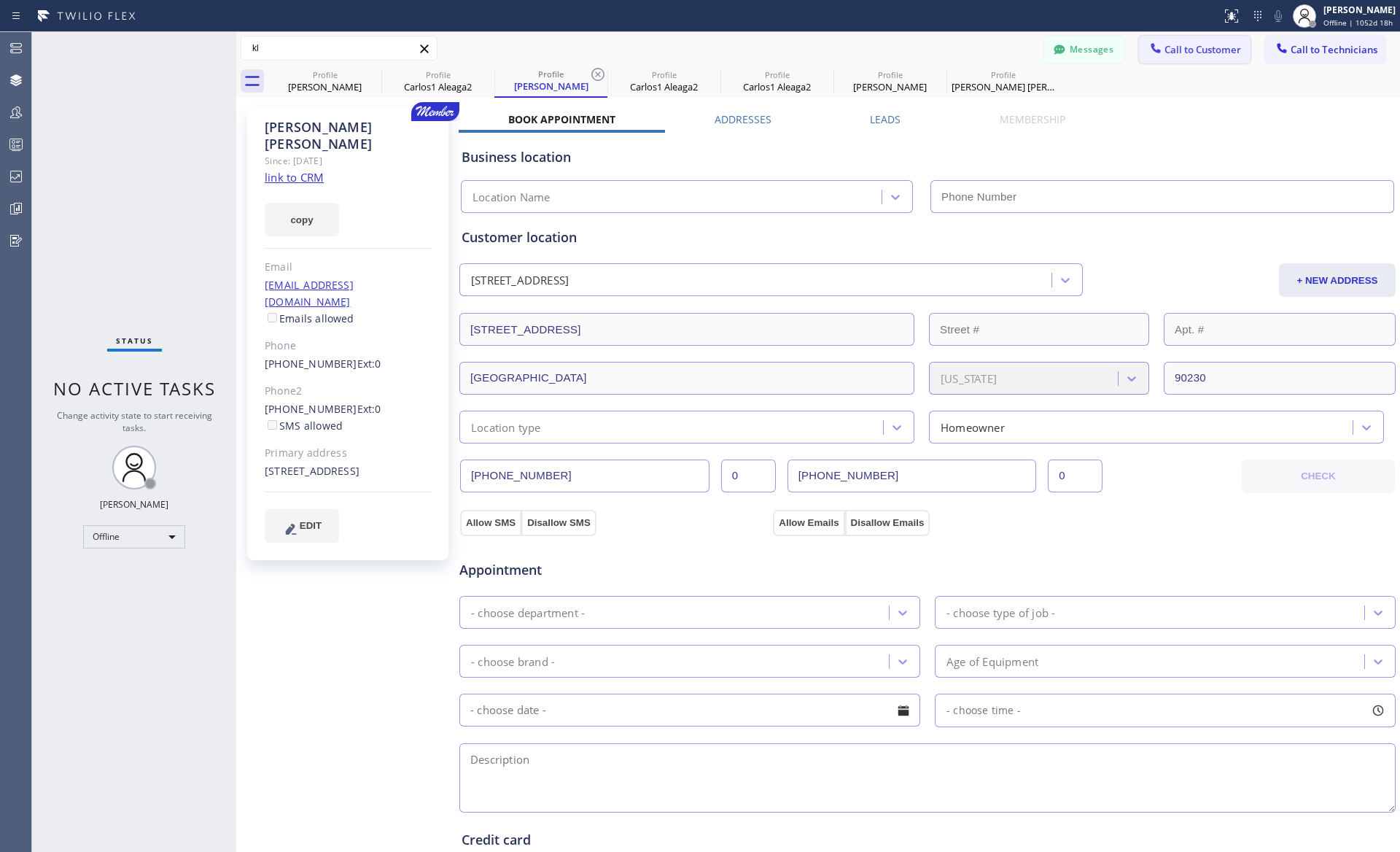
click at [1197, 51] on span "Call to Customer" at bounding box center [1203, 49] width 77 height 13
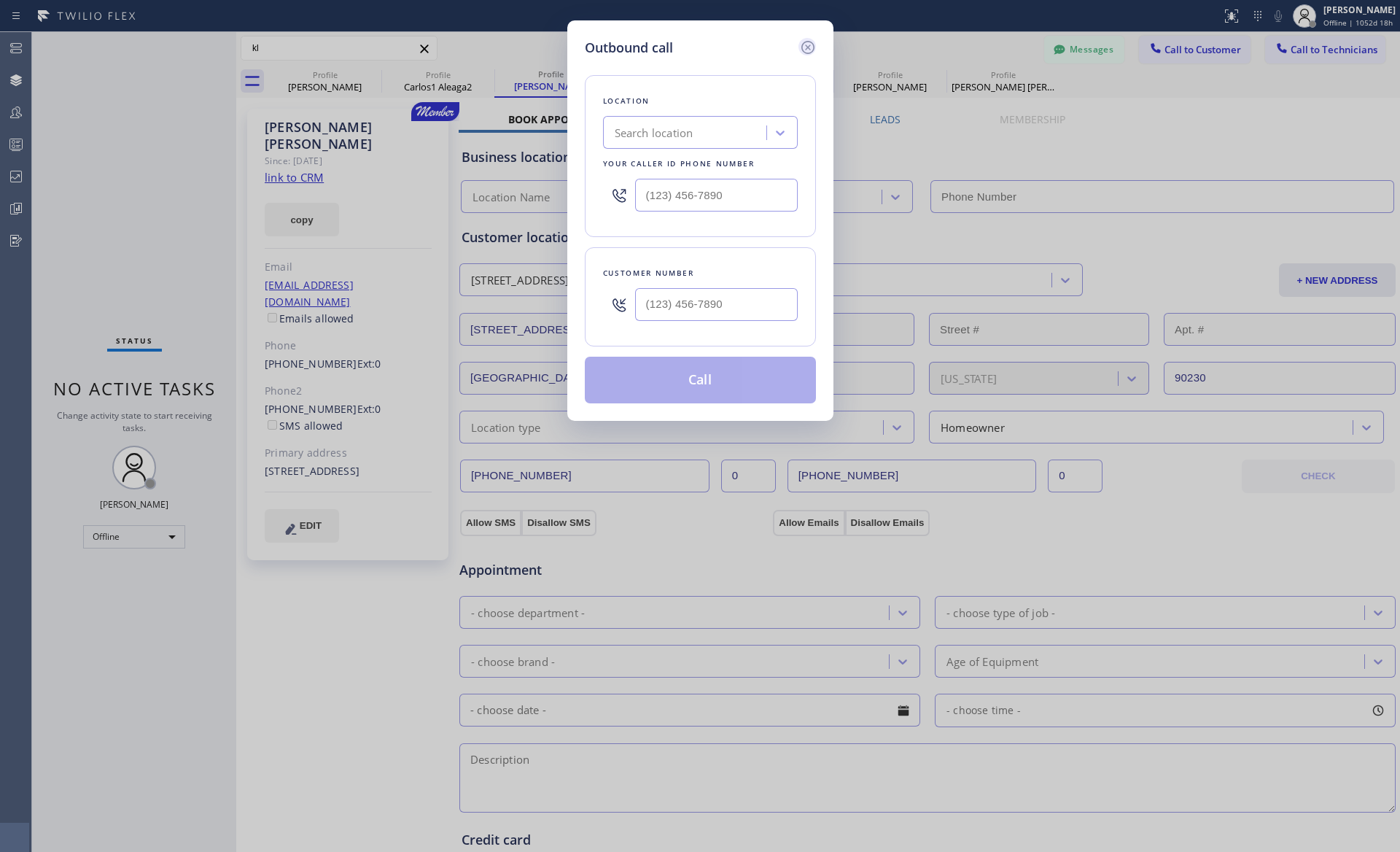
click at [807, 43] on icon at bounding box center [808, 47] width 18 height 18
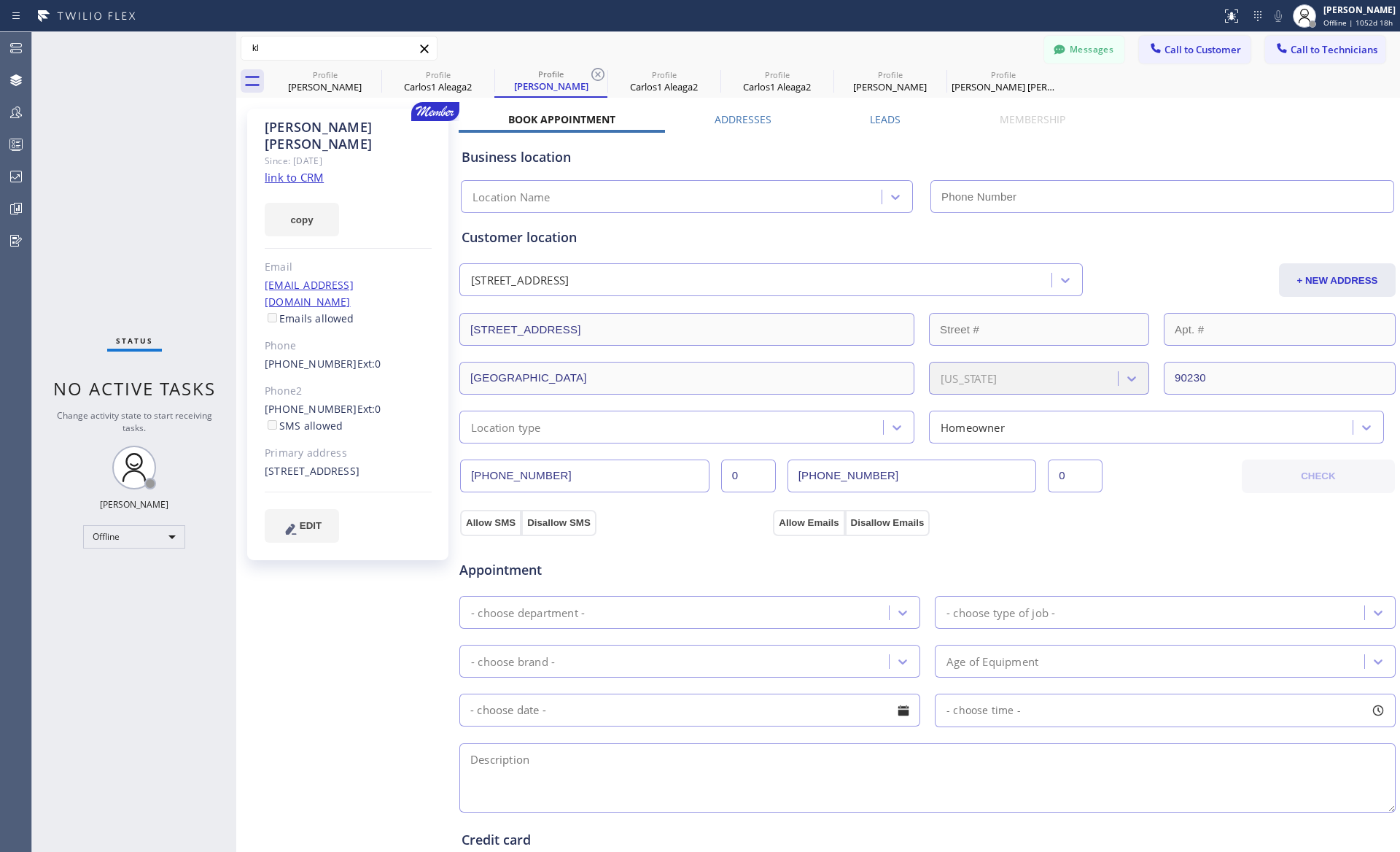
click at [807, 43] on div "[PERSON_NAME] [PHONE_NUMBER] [EMAIL_ADDRESS][DOMAIN_NAME] [GEOGRAPHIC_DATA][PER…" at bounding box center [818, 48] width 1164 height 26
